Goal: Information Seeking & Learning: Learn about a topic

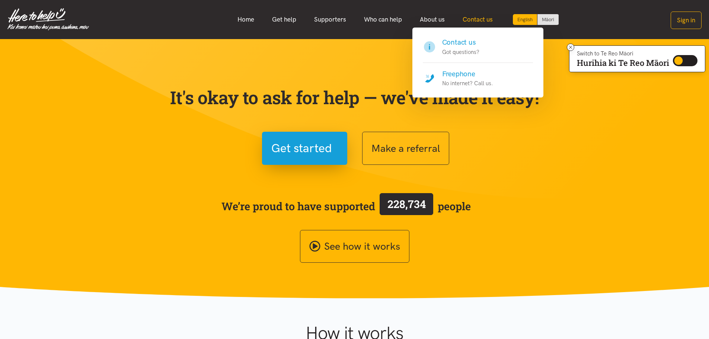
click at [474, 20] on link "Contact us" at bounding box center [478, 20] width 48 height 16
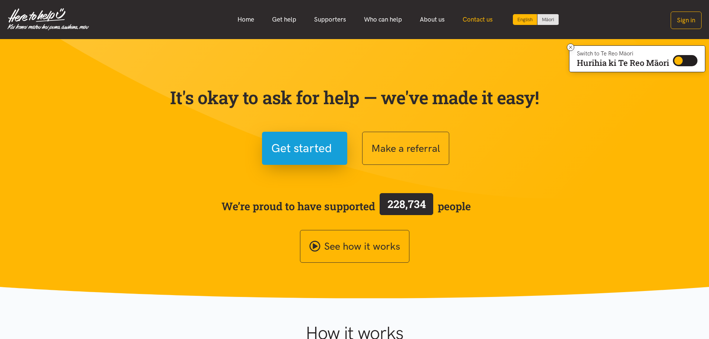
click at [474, 20] on link "Contact us" at bounding box center [478, 20] width 48 height 16
click at [484, 18] on link "Contact us" at bounding box center [478, 20] width 48 height 16
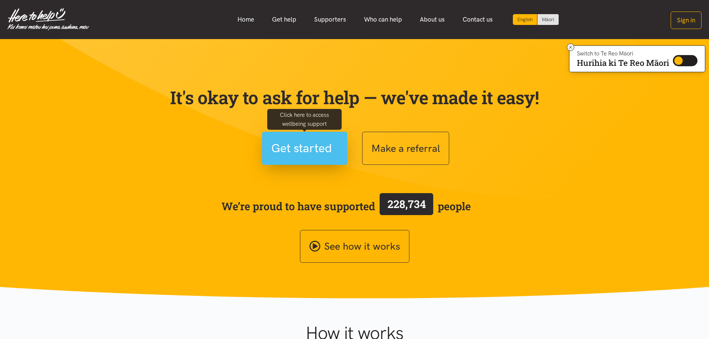
click at [302, 146] on span "Get started" at bounding box center [301, 148] width 61 height 19
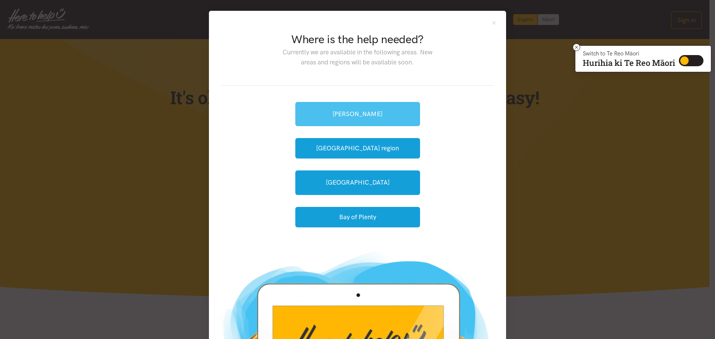
click at [359, 105] on link "[PERSON_NAME]" at bounding box center [357, 114] width 125 height 24
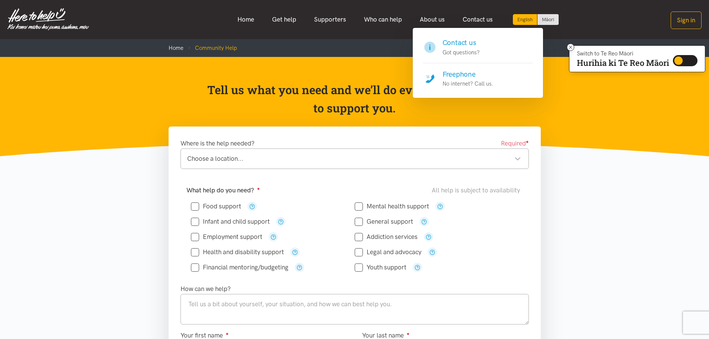
click at [468, 77] on h4 "Freephone" at bounding box center [468, 74] width 51 height 10
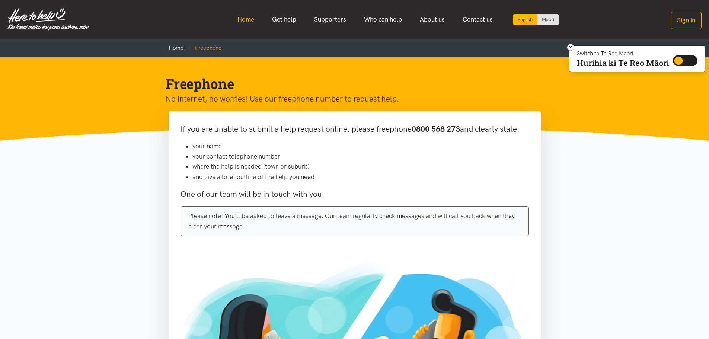
click at [246, 18] on link "Home" at bounding box center [246, 20] width 35 height 16
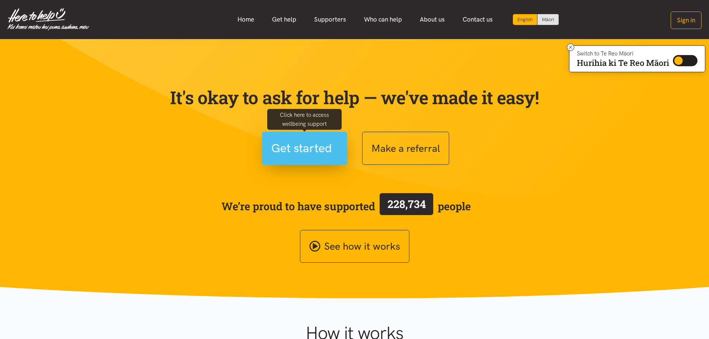
click at [291, 145] on span "Get started" at bounding box center [301, 148] width 61 height 19
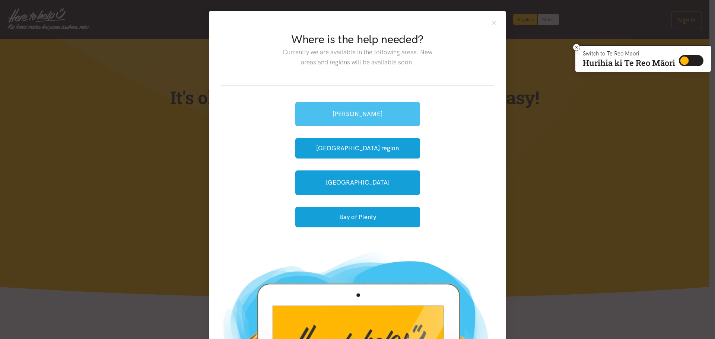
click at [355, 118] on link "[PERSON_NAME]" at bounding box center [357, 114] width 125 height 24
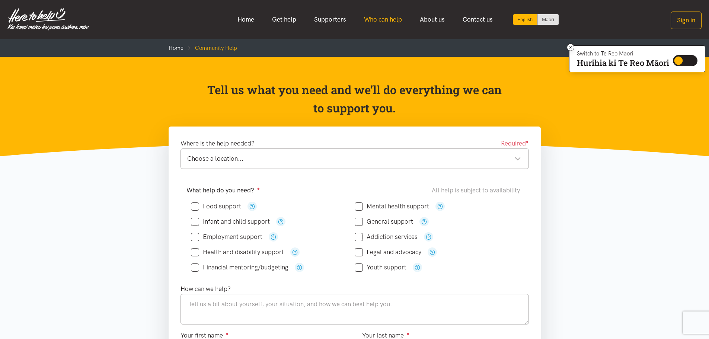
click at [383, 19] on link "Who can help" at bounding box center [383, 20] width 56 height 16
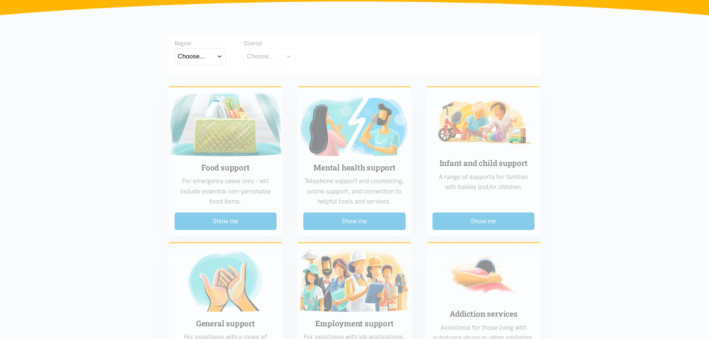
scroll to position [186, 0]
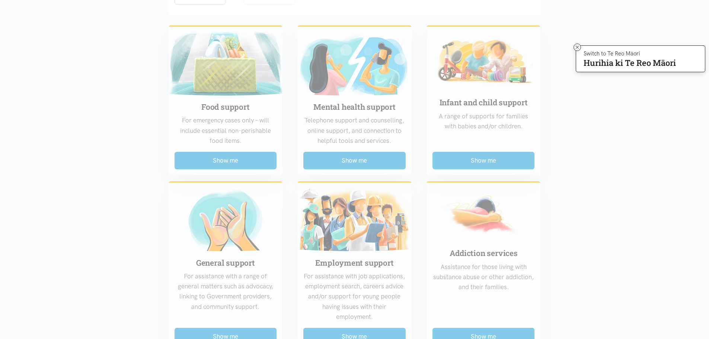
click at [216, 157] on div "Food support For emergency cases only – will include essential non-perishable f…" at bounding box center [354, 341] width 387 height 644
click at [236, 160] on div "Food support For emergency cases only – will include essential non-perishable f…" at bounding box center [354, 341] width 387 height 644
click at [226, 160] on div "Food support For emergency cases only – will include essential non-perishable f…" at bounding box center [354, 341] width 387 height 644
click at [225, 157] on div "Food support For emergency cases only – will include essential non-perishable f…" at bounding box center [354, 341] width 387 height 644
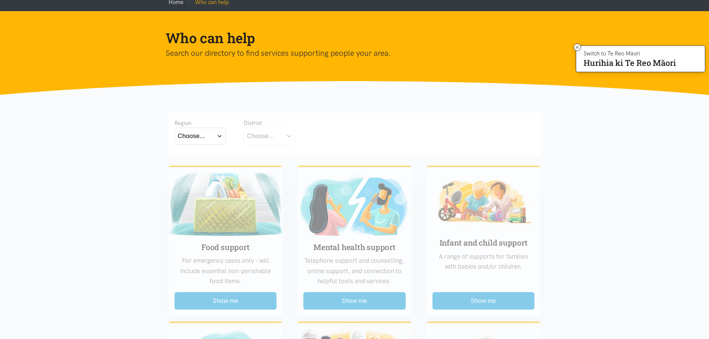
scroll to position [0, 0]
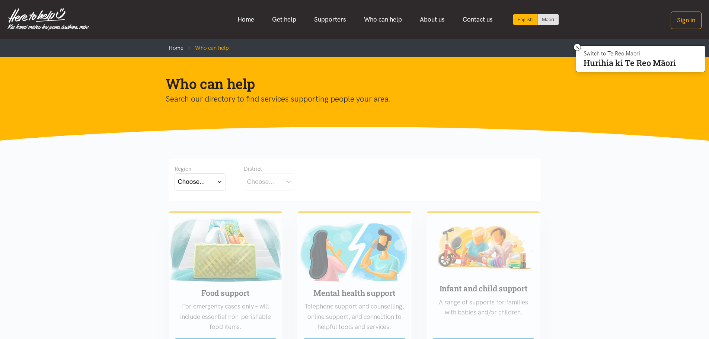
click at [219, 181] on button "Choose..." at bounding box center [200, 181] width 51 height 17
click at [199, 214] on label "[GEOGRAPHIC_DATA]" at bounding box center [200, 214] width 45 height 9
click at [0, 0] on input "[GEOGRAPHIC_DATA]" at bounding box center [0, 0] width 0 height 0
click at [309, 180] on button "Choose..." at bounding box center [281, 181] width 74 height 17
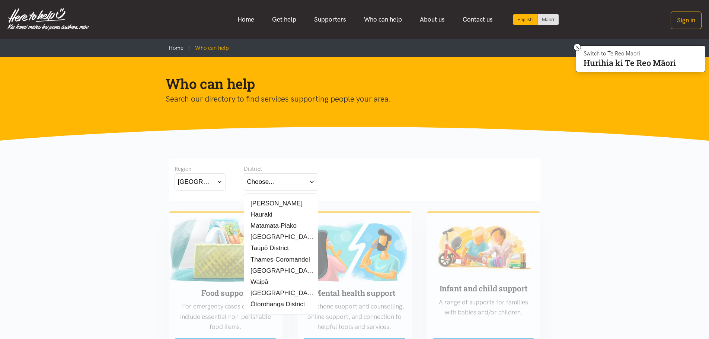
click at [267, 203] on label "[PERSON_NAME]" at bounding box center [274, 203] width 55 height 9
click at [0, 0] on input "[PERSON_NAME]" at bounding box center [0, 0] width 0 height 0
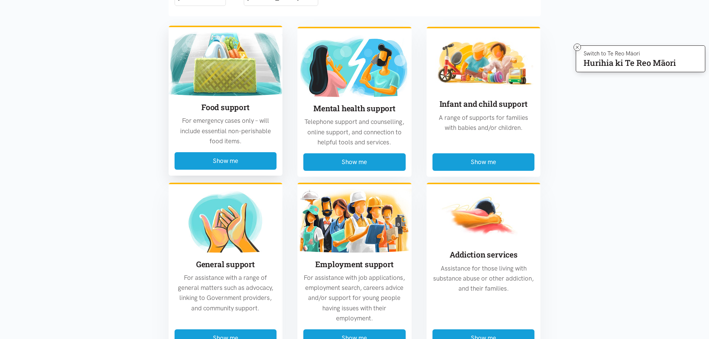
scroll to position [112, 0]
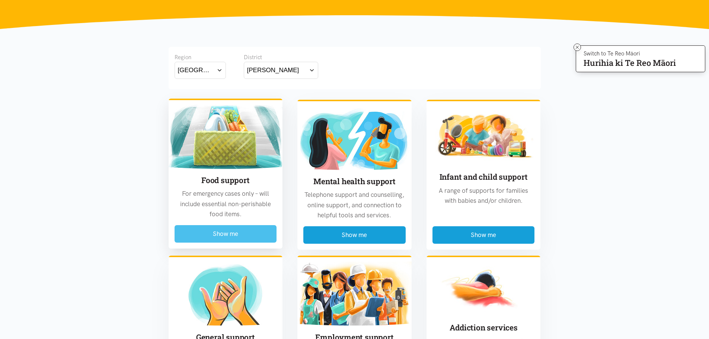
click at [223, 230] on button "Show me" at bounding box center [226, 233] width 102 height 17
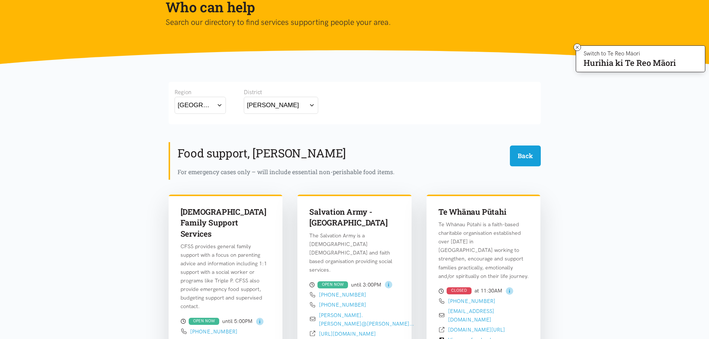
scroll to position [74, 0]
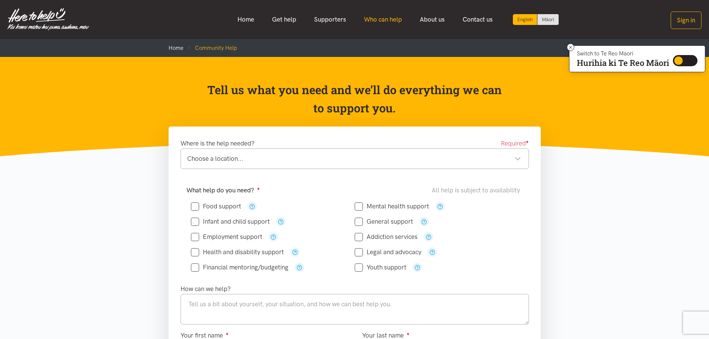
click at [378, 16] on link "Who can help" at bounding box center [383, 20] width 56 height 16
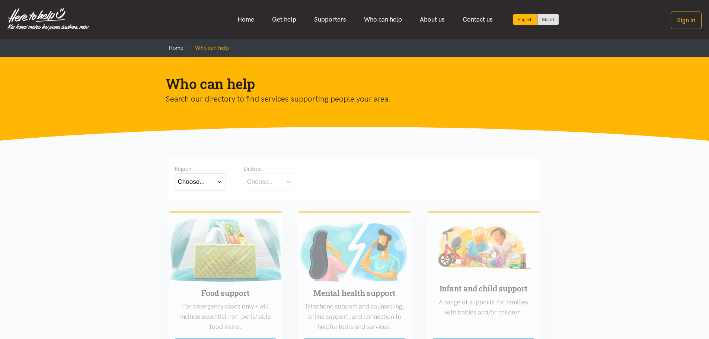
click at [221, 182] on button "Choose..." at bounding box center [200, 181] width 51 height 17
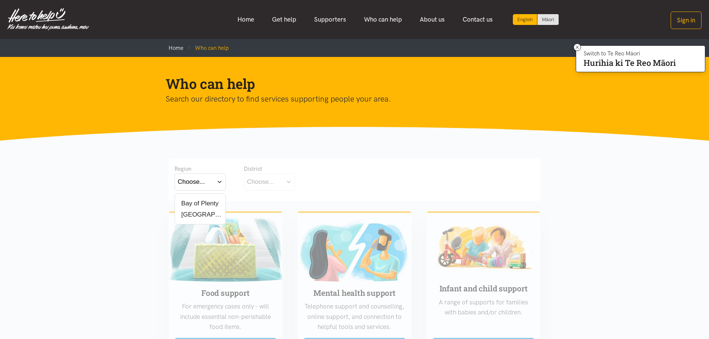
click at [204, 214] on label "[GEOGRAPHIC_DATA]" at bounding box center [200, 214] width 45 height 9
click at [0, 0] on input "[GEOGRAPHIC_DATA]" at bounding box center [0, 0] width 0 height 0
click at [310, 180] on button "Choose..." at bounding box center [281, 181] width 74 height 17
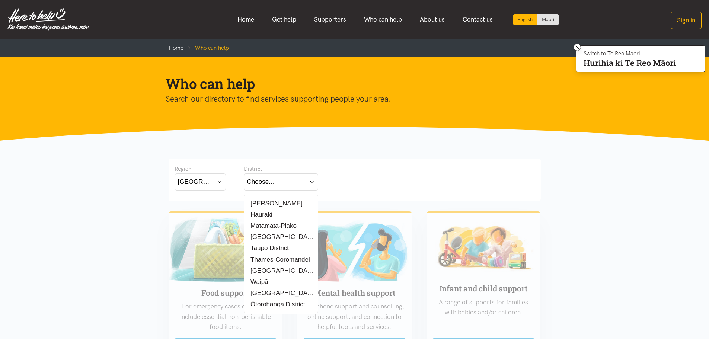
click at [267, 203] on label "[PERSON_NAME]" at bounding box center [274, 203] width 55 height 9
click at [0, 0] on input "[PERSON_NAME]" at bounding box center [0, 0] width 0 height 0
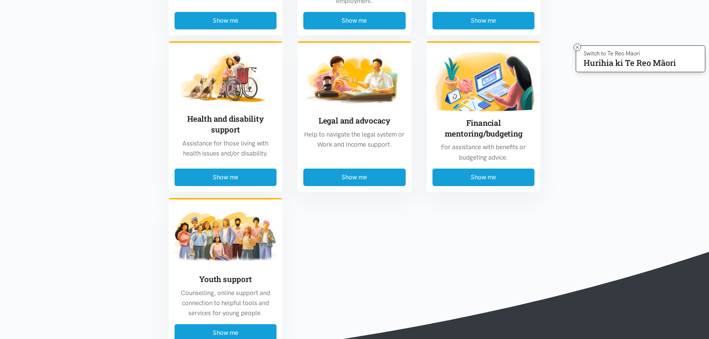
scroll to position [521, 0]
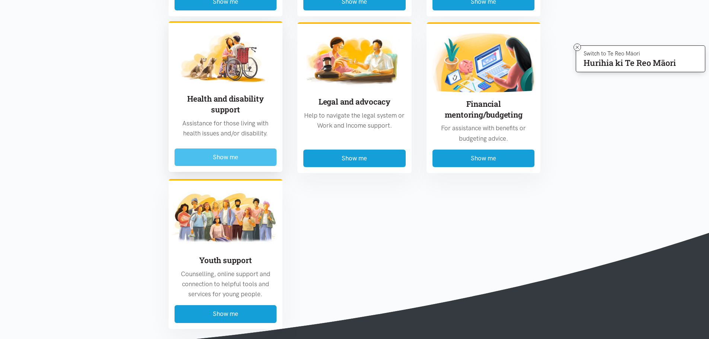
click at [216, 154] on button "Show me" at bounding box center [226, 157] width 102 height 17
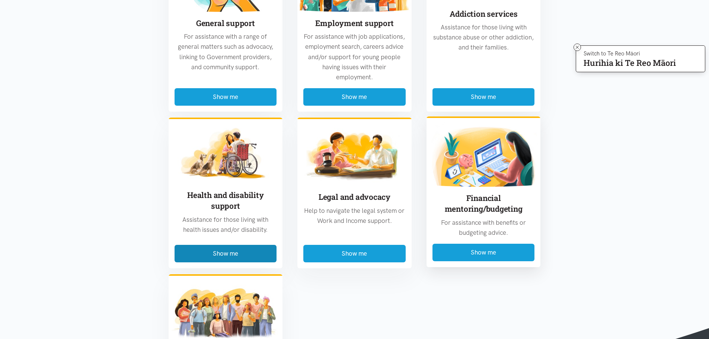
scroll to position [1134, 0]
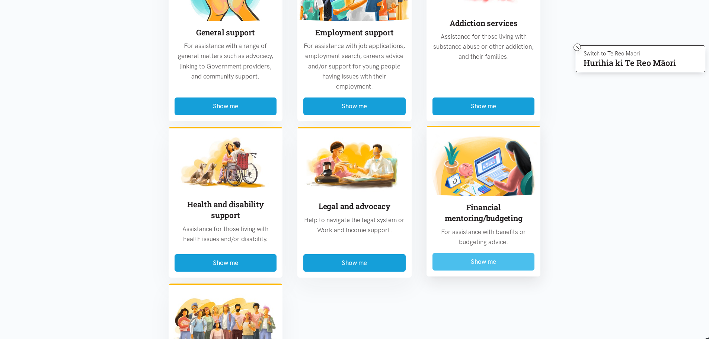
click at [480, 253] on button "Show me" at bounding box center [484, 261] width 102 height 17
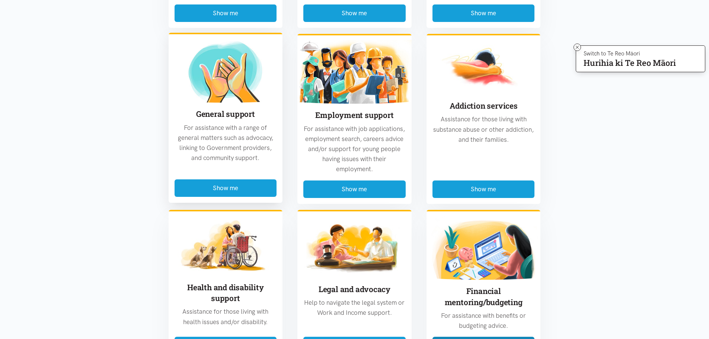
scroll to position [1298, 0]
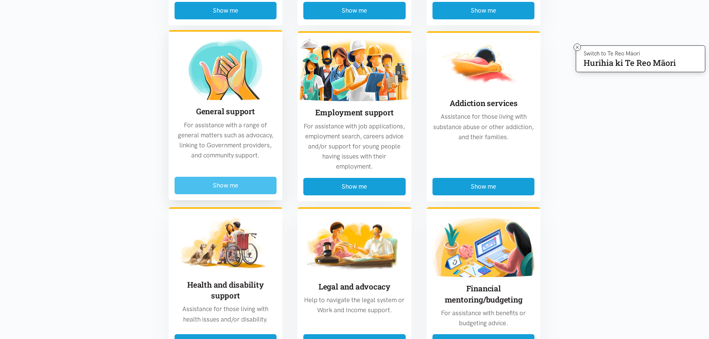
click at [225, 177] on button "Show me" at bounding box center [226, 185] width 102 height 17
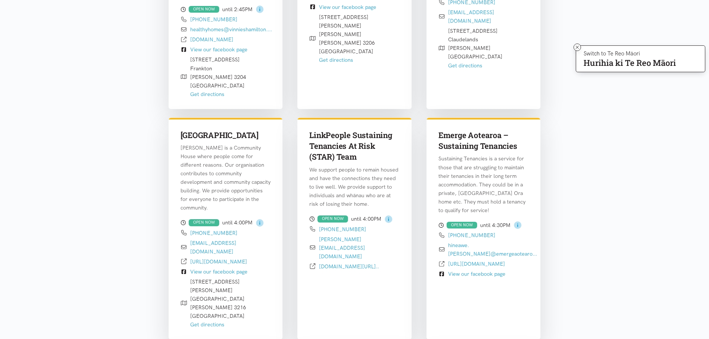
scroll to position [819, 0]
